Goal: Entertainment & Leisure: Consume media (video, audio)

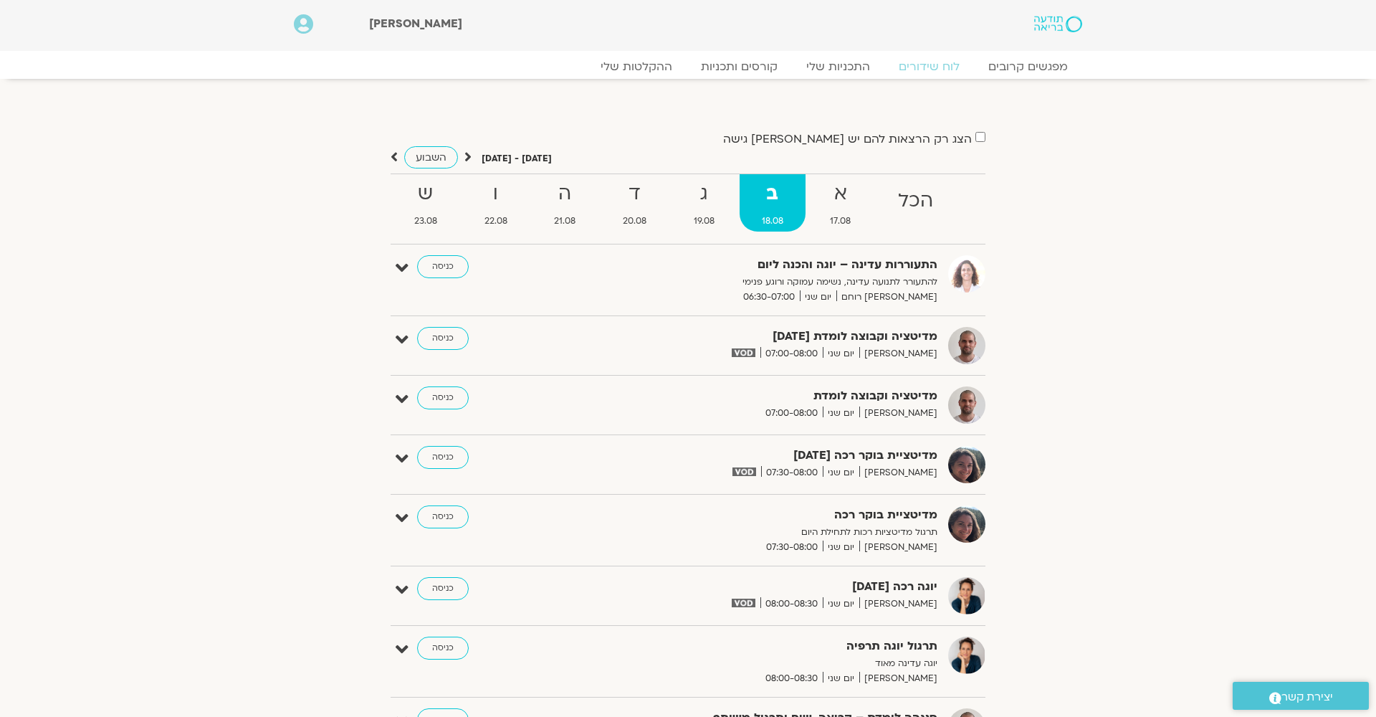
scroll to position [6, 0]
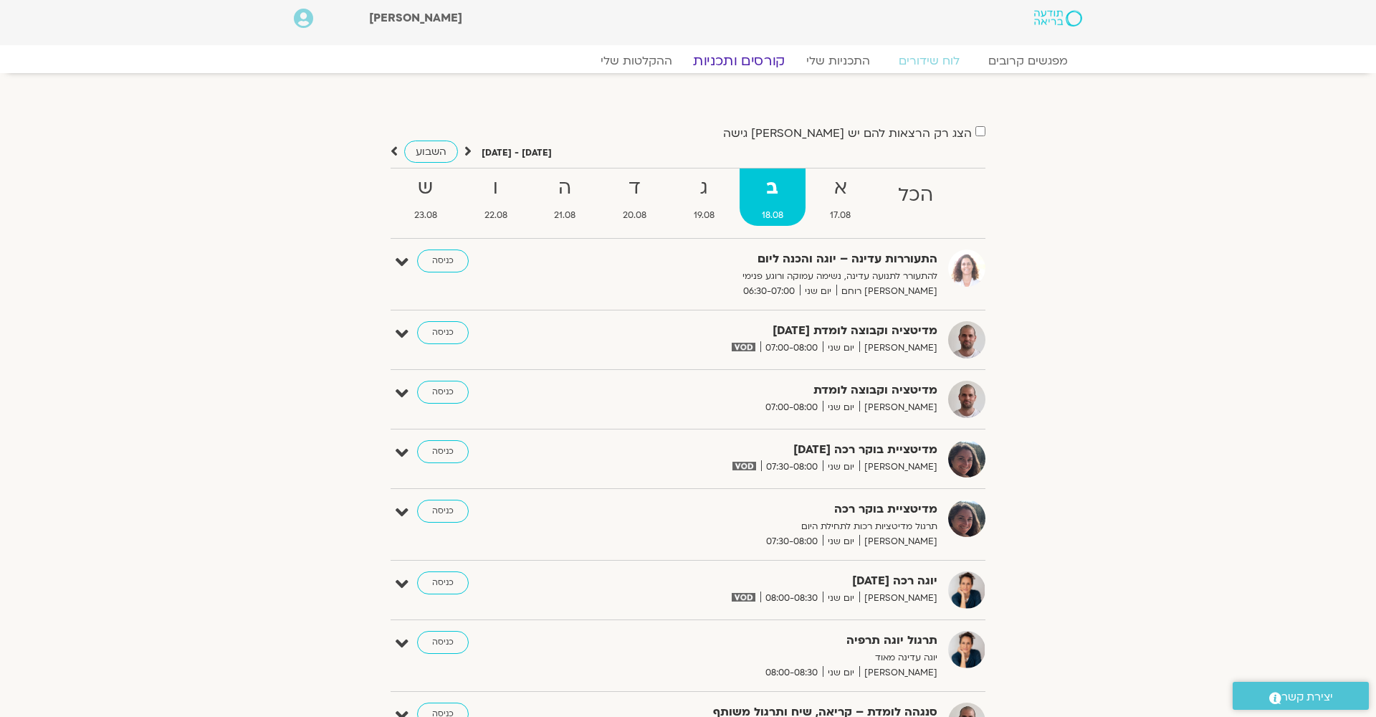
click at [744, 59] on link "קורסים ותכניות" at bounding box center [739, 60] width 126 height 17
click at [626, 58] on link "ההקלטות שלי" at bounding box center [636, 60] width 120 height 17
click at [626, 59] on link "ההקלטות שלי" at bounding box center [636, 60] width 120 height 17
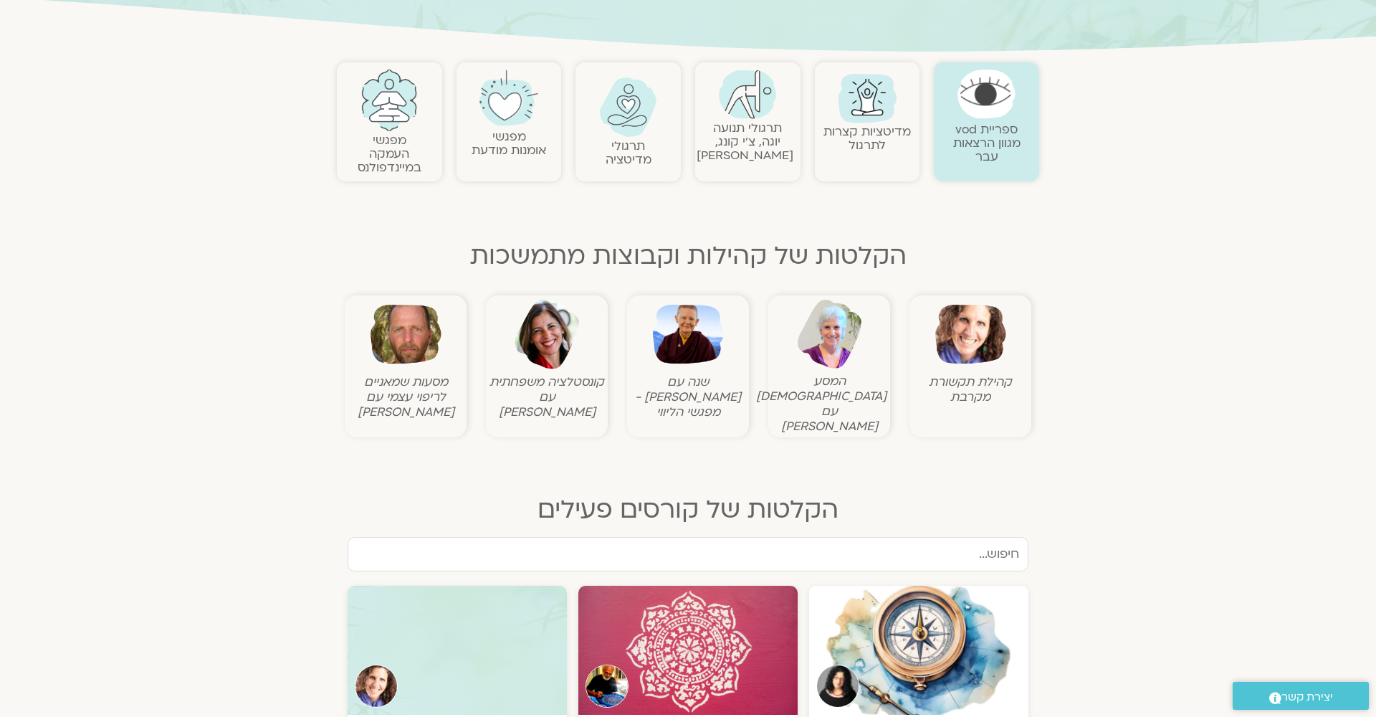
scroll to position [265, 0]
click at [627, 125] on img at bounding box center [628, 106] width 58 height 59
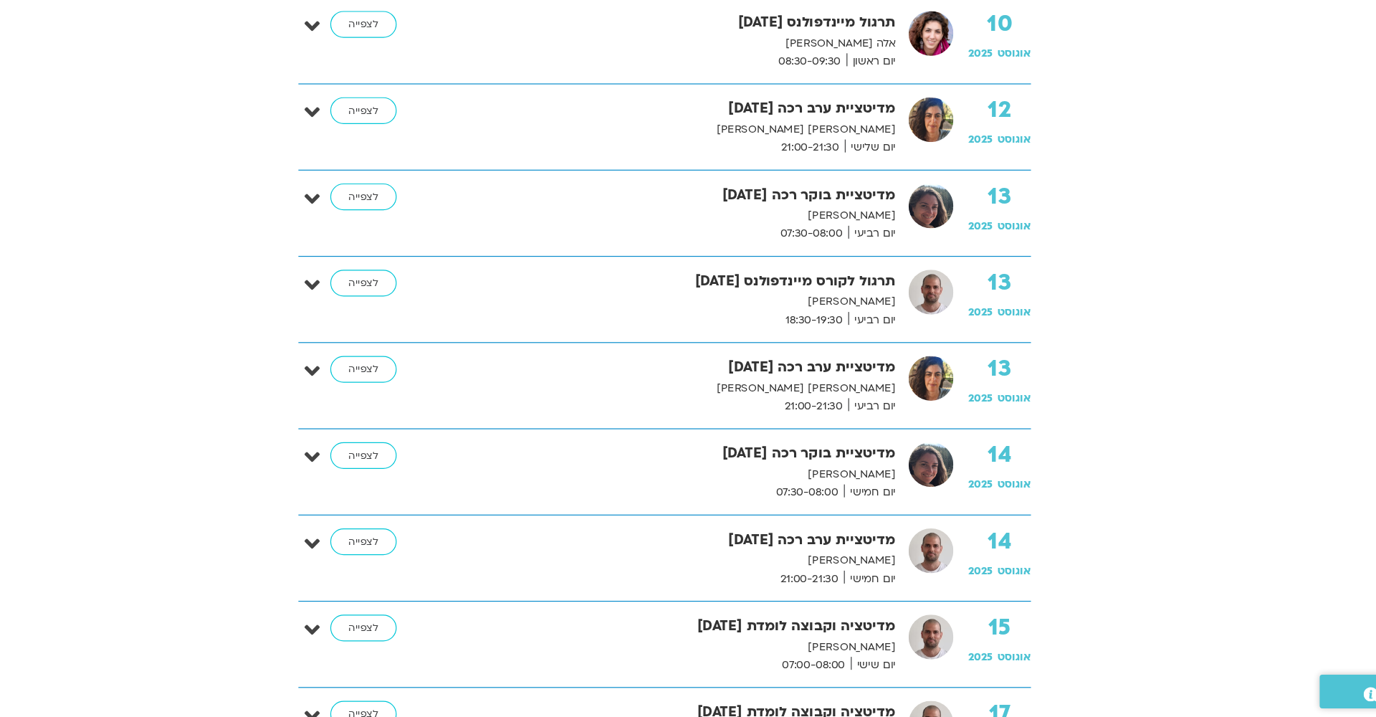
scroll to position [1161, 0]
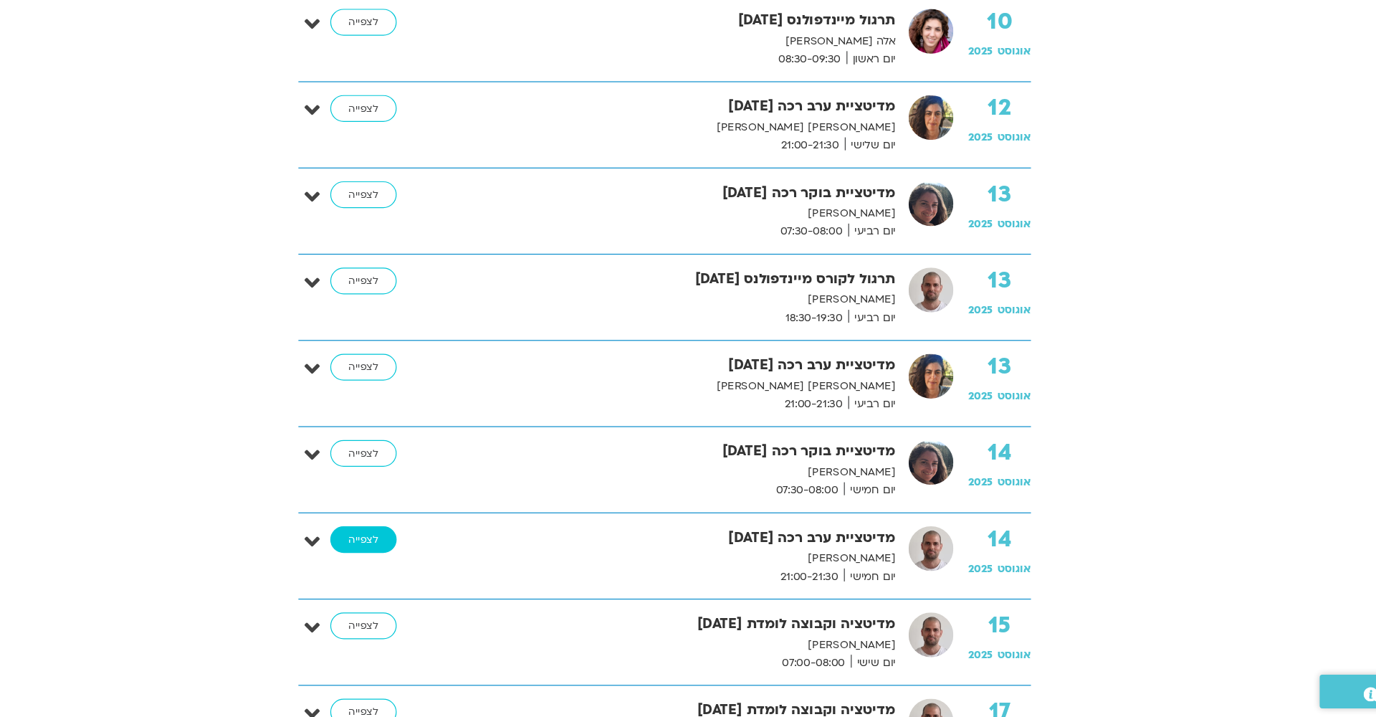
click at [410, 558] on link "לצפייה" at bounding box center [437, 569] width 55 height 23
